Goal: Information Seeking & Learning: Find specific fact

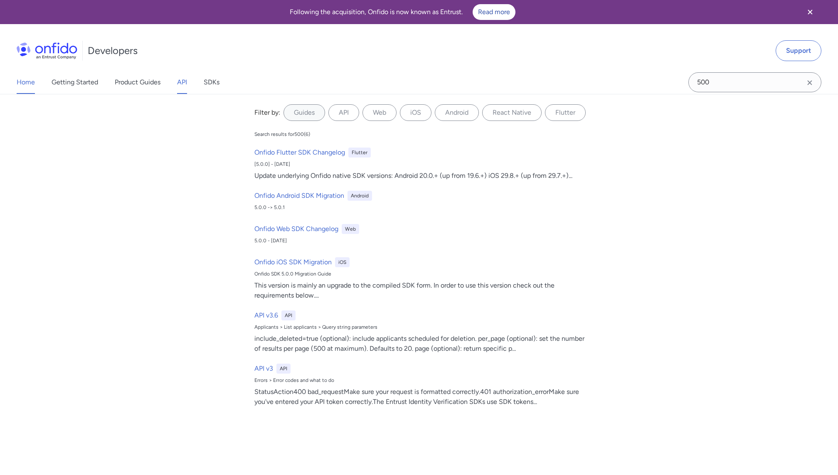
click at [181, 84] on link "API" at bounding box center [182, 82] width 10 height 23
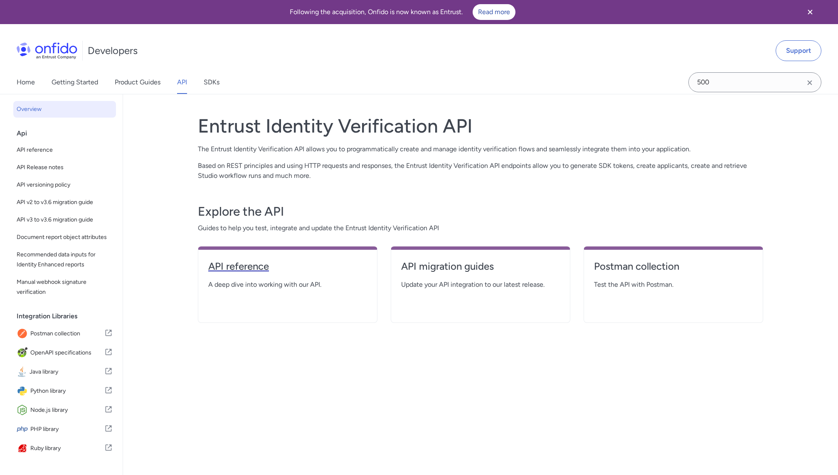
click at [244, 268] on h4 "API reference" at bounding box center [287, 266] width 159 height 13
select select "http"
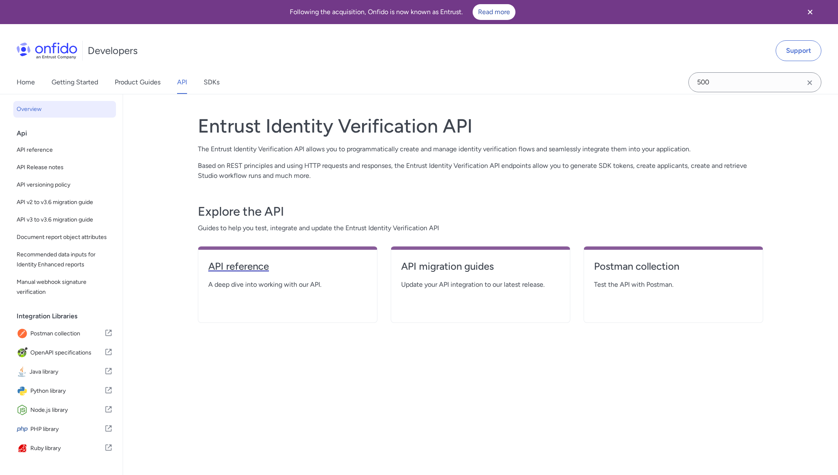
select select "http"
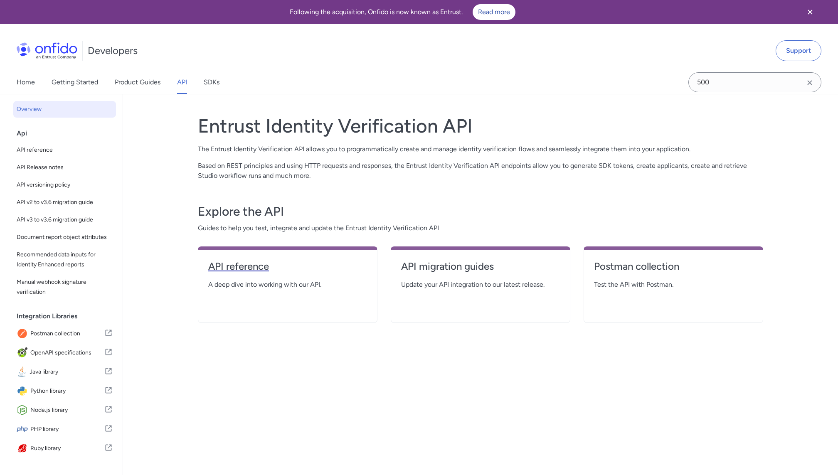
select select "http"
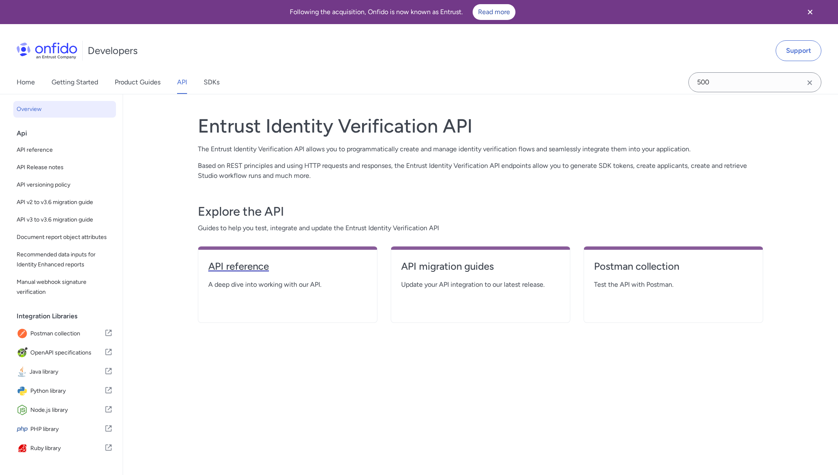
select select "http"
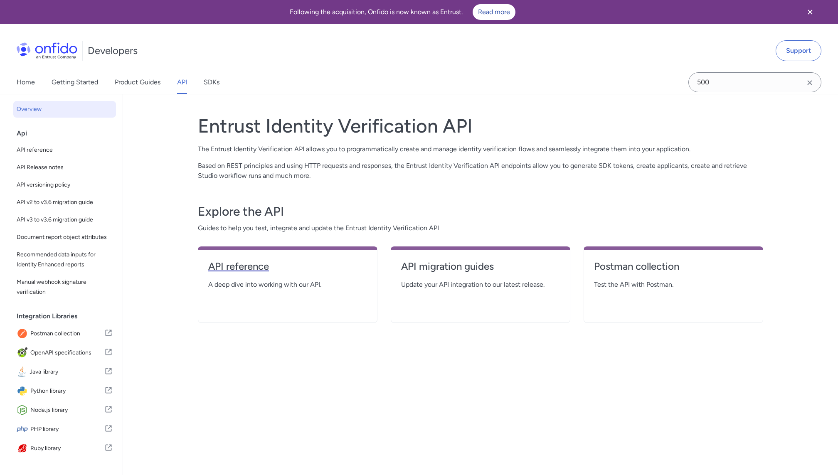
select select "http"
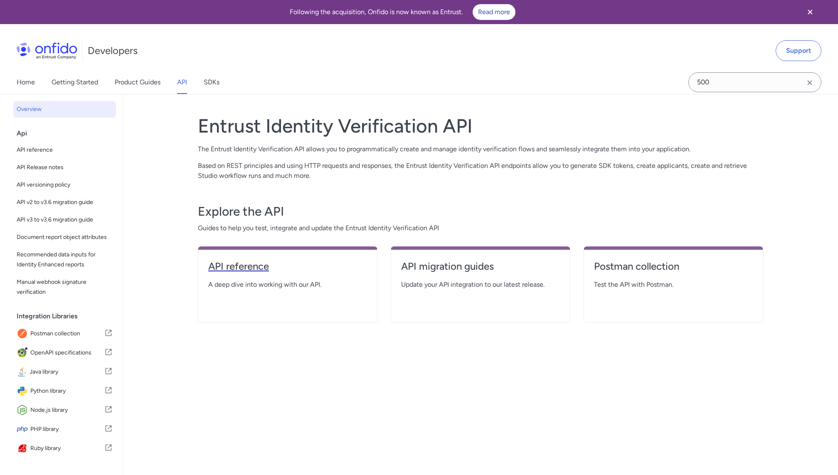
select select "http"
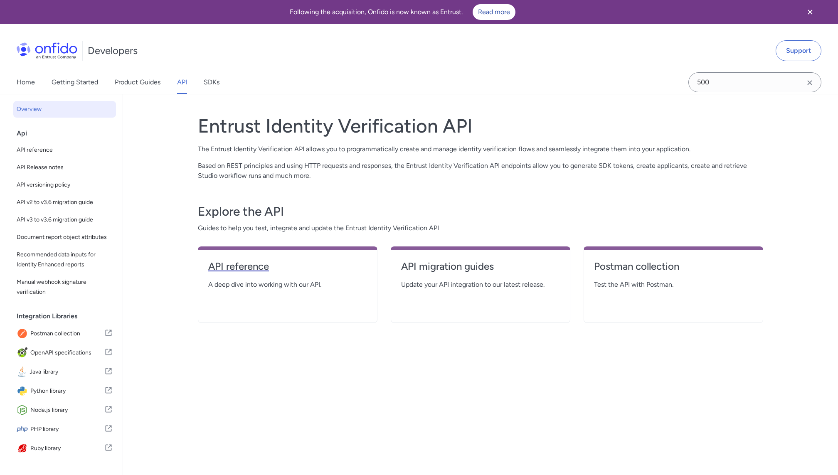
select select "http"
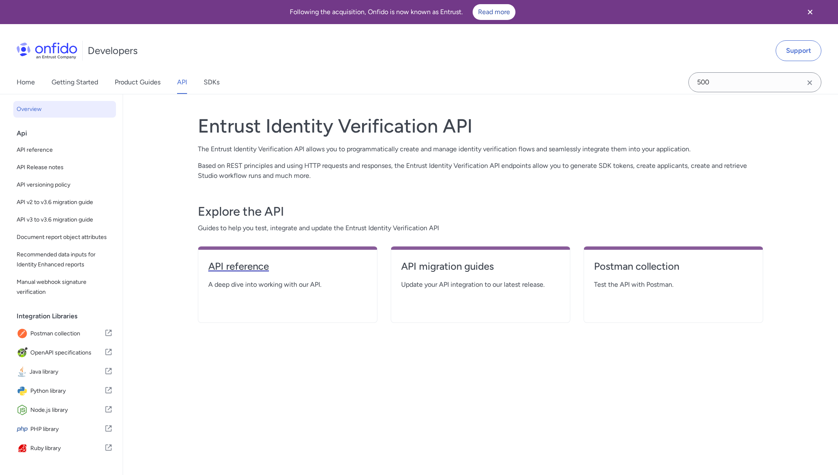
select select "http"
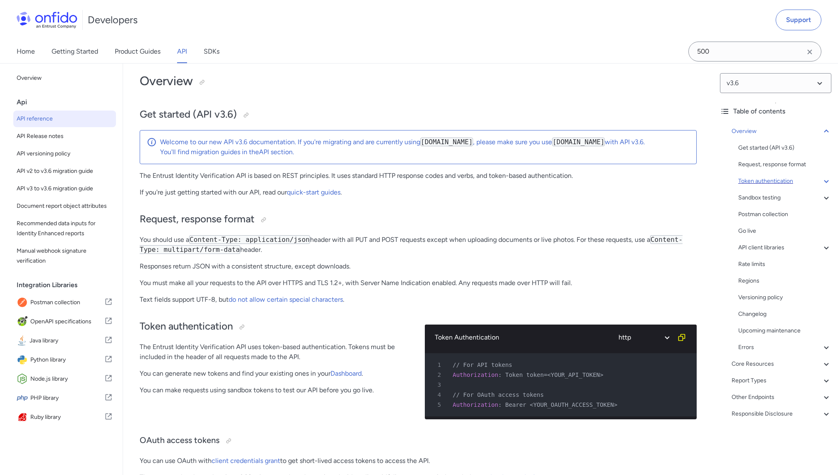
scroll to position [44, 0]
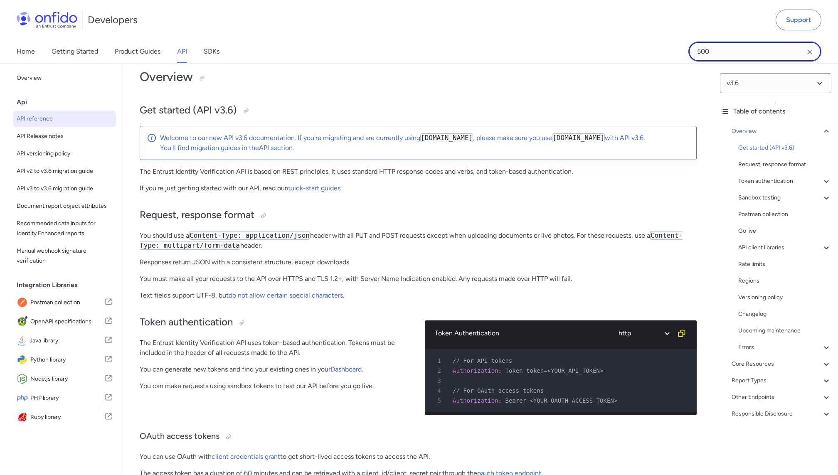
click at [744, 55] on input "500" at bounding box center [754, 52] width 133 height 20
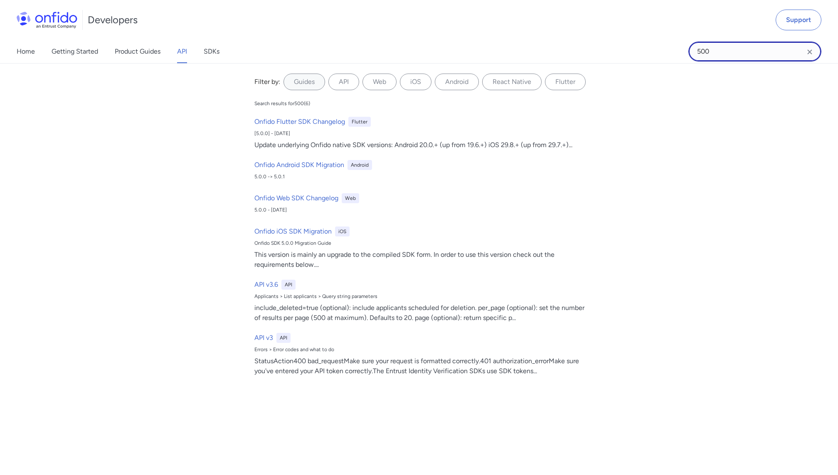
click at [744, 55] on input "500" at bounding box center [754, 52] width 133 height 20
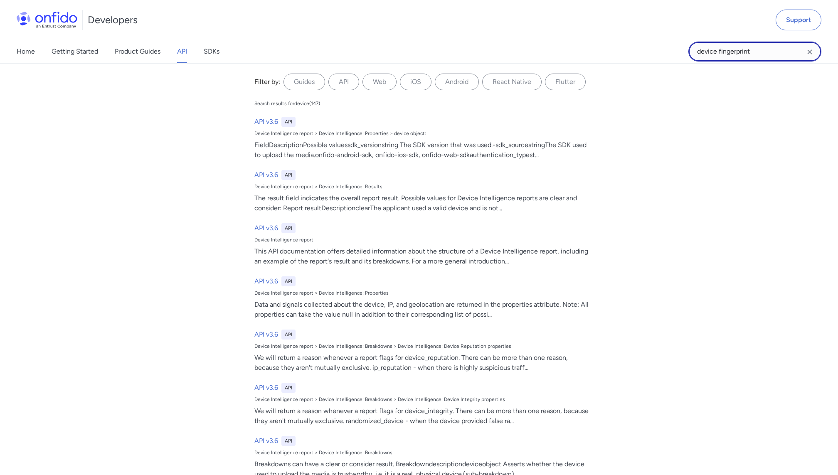
type input "device fingerprint"
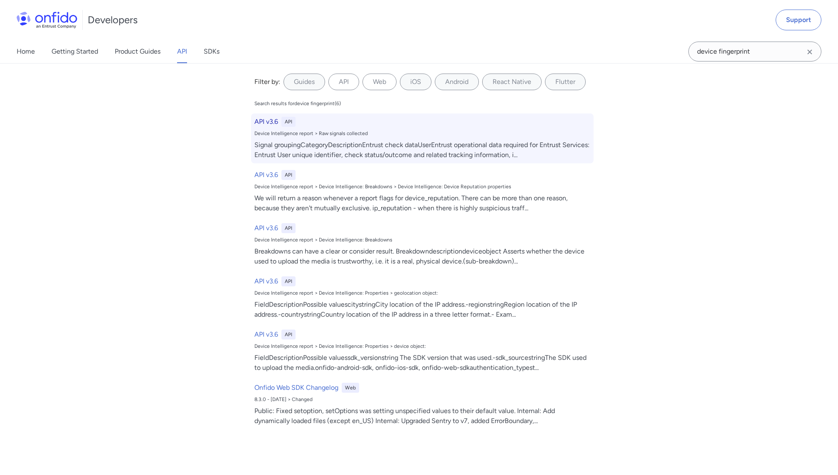
click at [270, 121] on h6 "API v3.6" at bounding box center [266, 122] width 24 height 10
click at [341, 138] on div "API v3.6 API Device Intelligence report > Raw signals collected Signal grouping…" at bounding box center [422, 138] width 342 height 50
click at [342, 146] on div "Signal groupingCategoryDescriptionEntrust check dataUserEntrust operational dat…" at bounding box center [422, 150] width 336 height 20
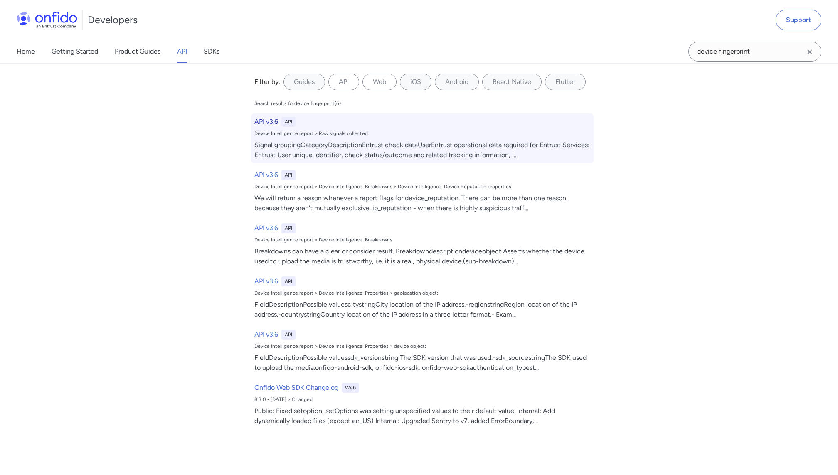
click at [277, 120] on h6 "API v3.6" at bounding box center [266, 122] width 24 height 10
click at [270, 120] on h6 "API v3.6" at bounding box center [266, 122] width 24 height 10
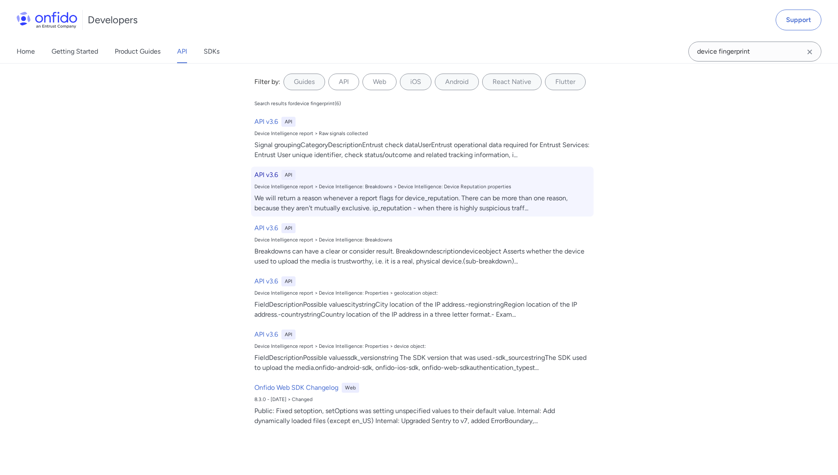
click at [268, 170] on h6 "API v3.6" at bounding box center [266, 175] width 24 height 10
click at [266, 173] on h6 "API v3.6" at bounding box center [266, 175] width 24 height 10
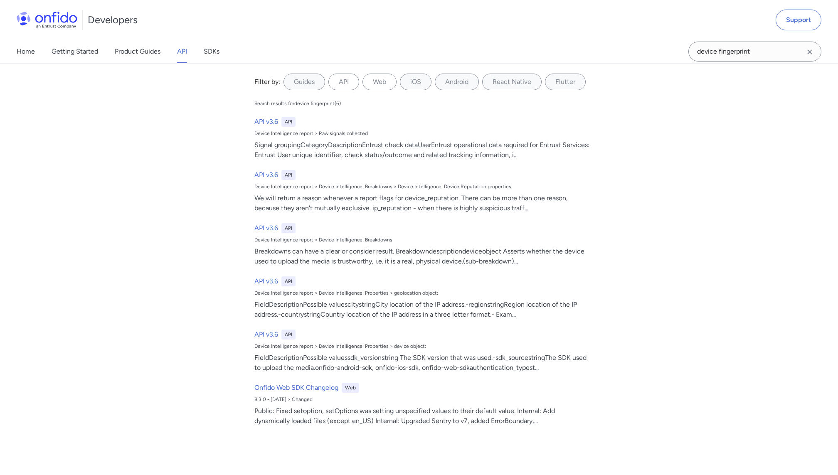
click at [809, 54] on icon "Clear search field button" at bounding box center [809, 52] width 10 height 10
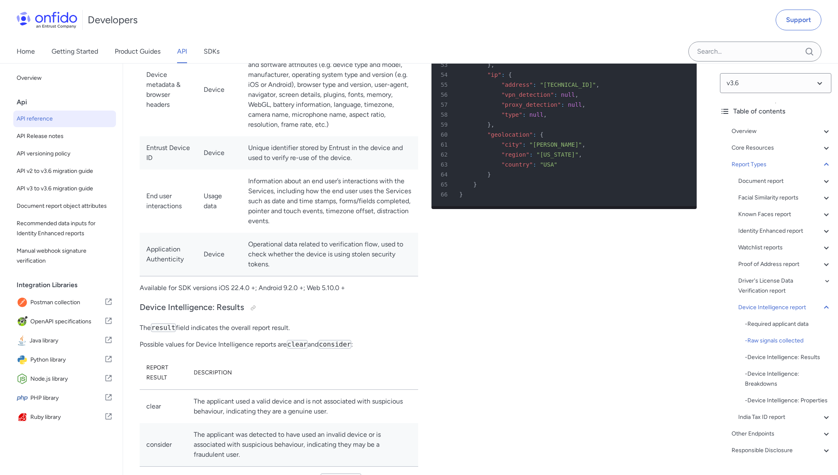
scroll to position [56398, 0]
drag, startPoint x: 247, startPoint y: 162, endPoint x: 386, endPoint y: 172, distance: 139.9
copy td "Device identifiers including audio and video fingerprint, canvas and WebGL fing…"
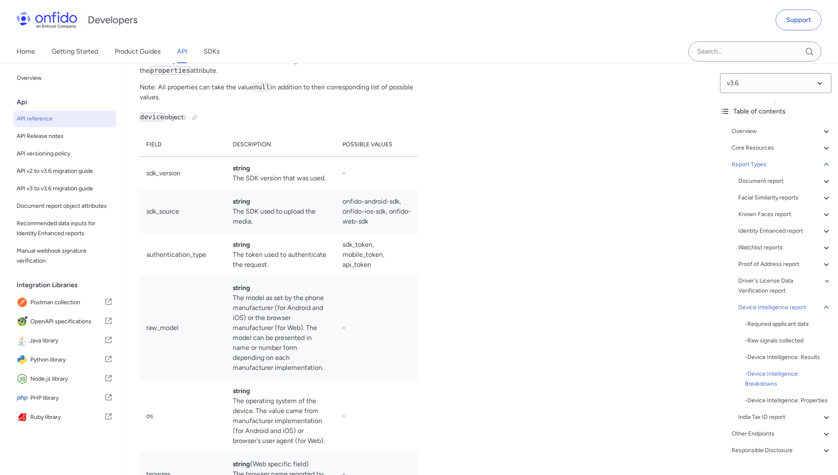
scroll to position [57507, 0]
